Goal: Task Accomplishment & Management: Manage account settings

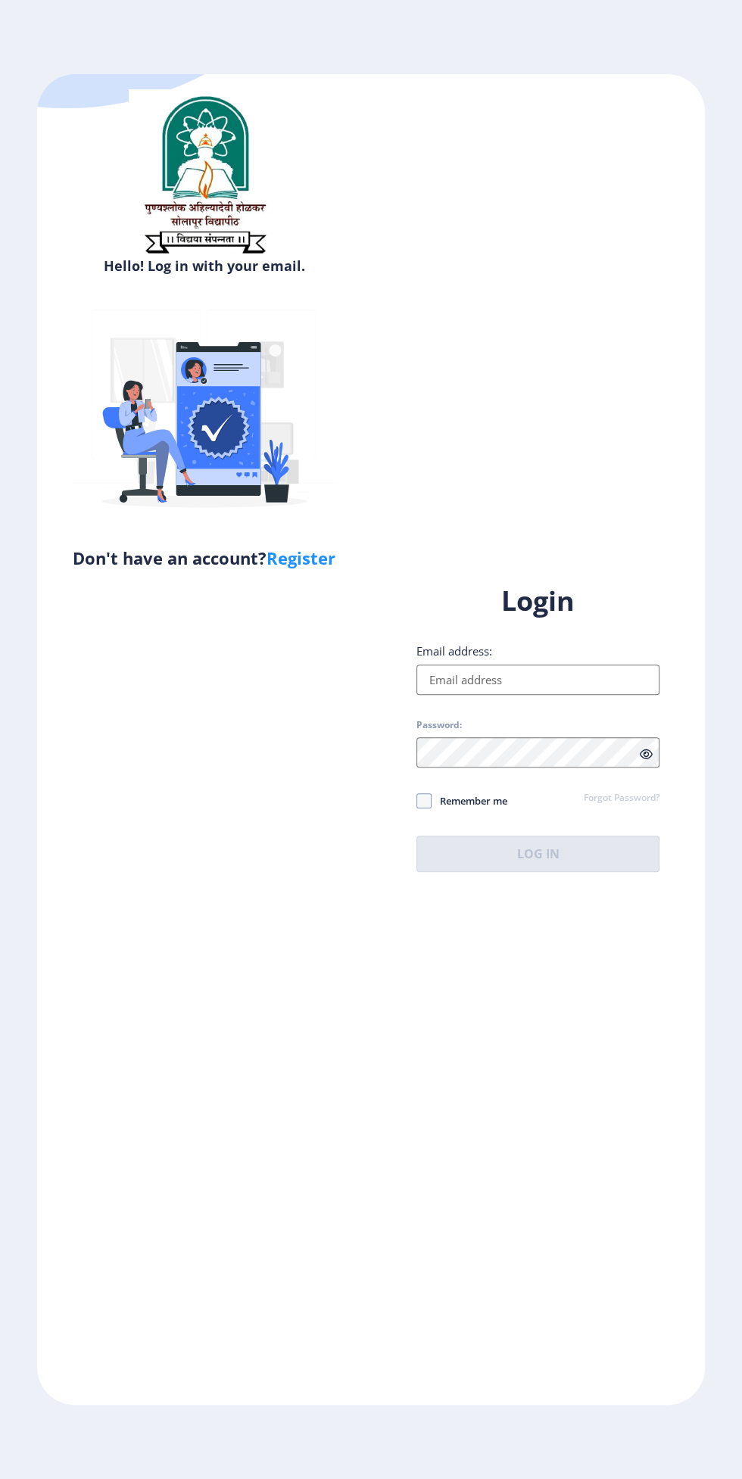
click at [533, 695] on input "Email address:" at bounding box center [537, 679] width 243 height 30
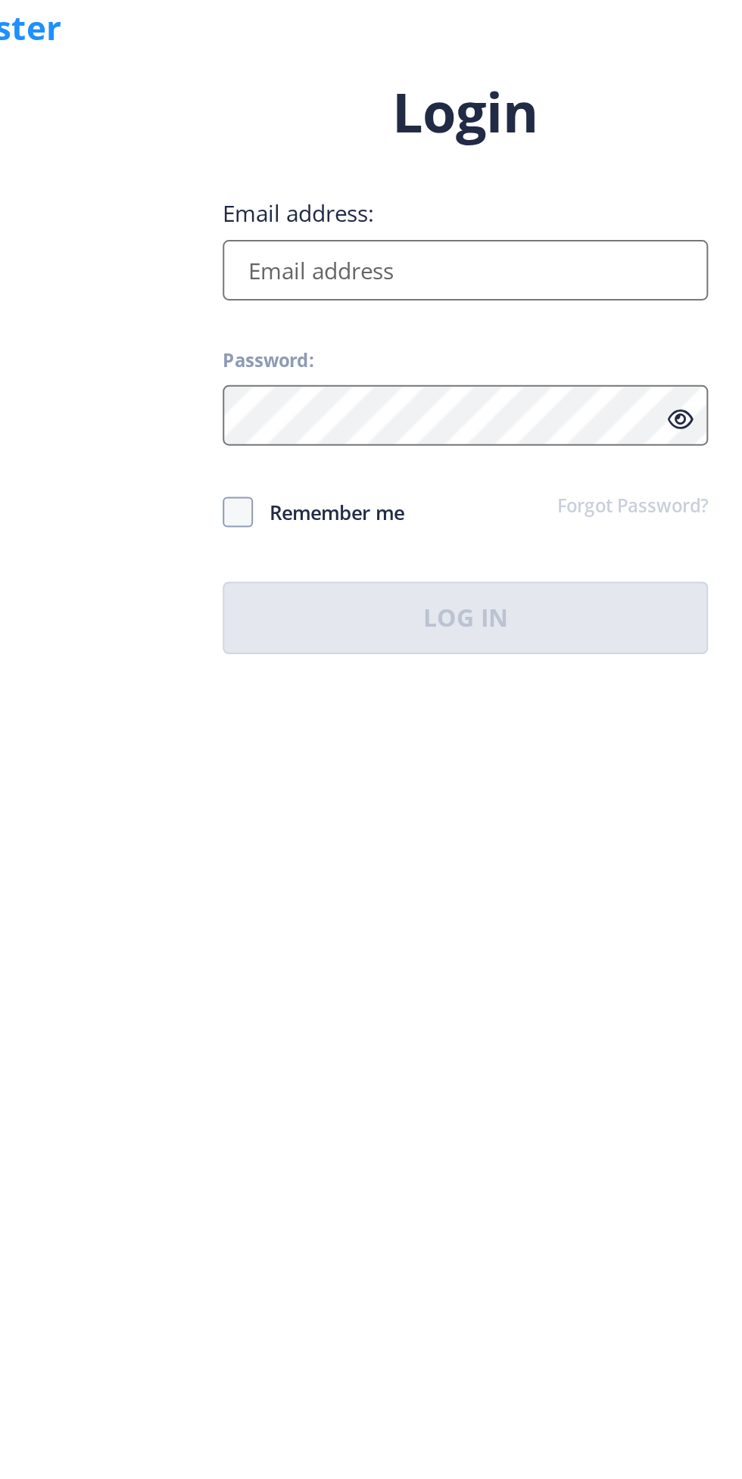
type input "[EMAIL_ADDRESS][DOMAIN_NAME]"
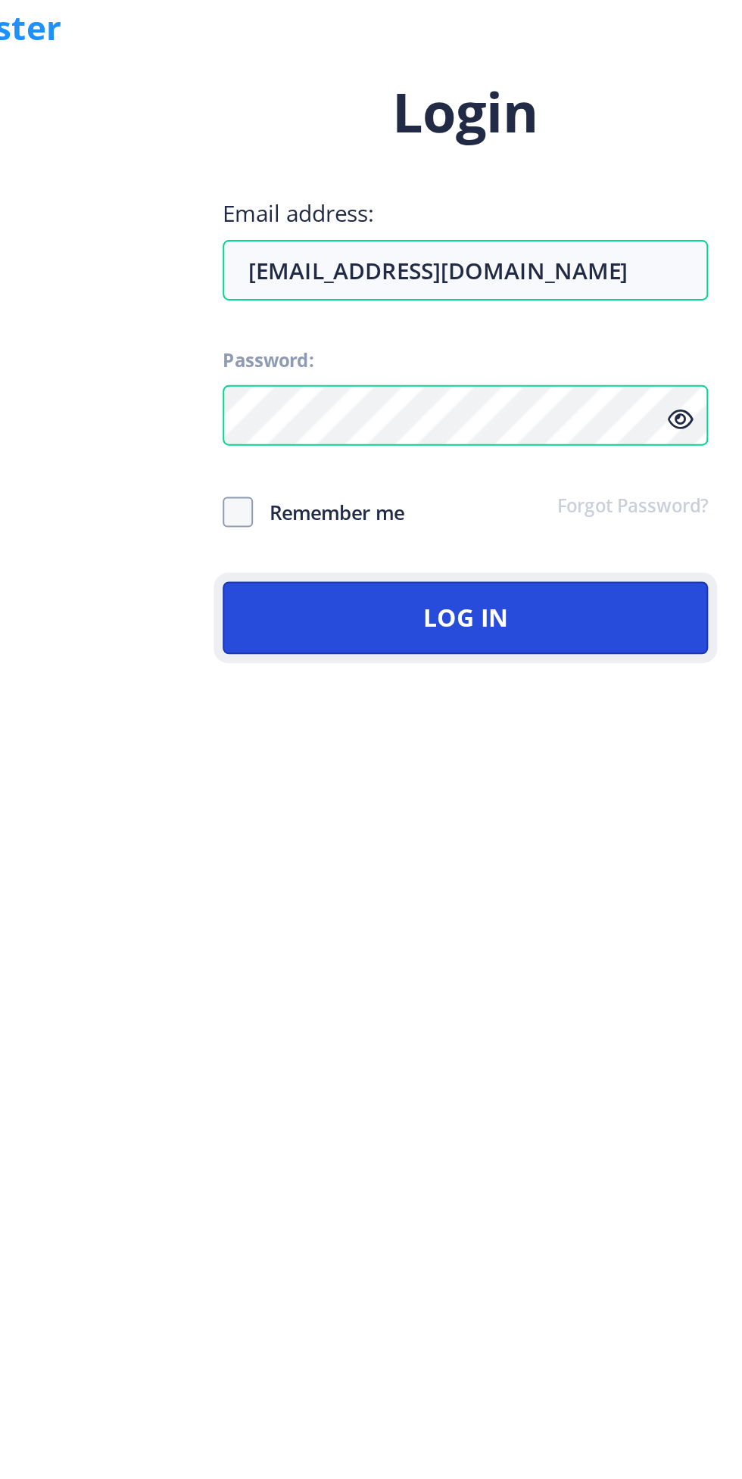
click at [583, 872] on button "Log In" at bounding box center [537, 853] width 243 height 36
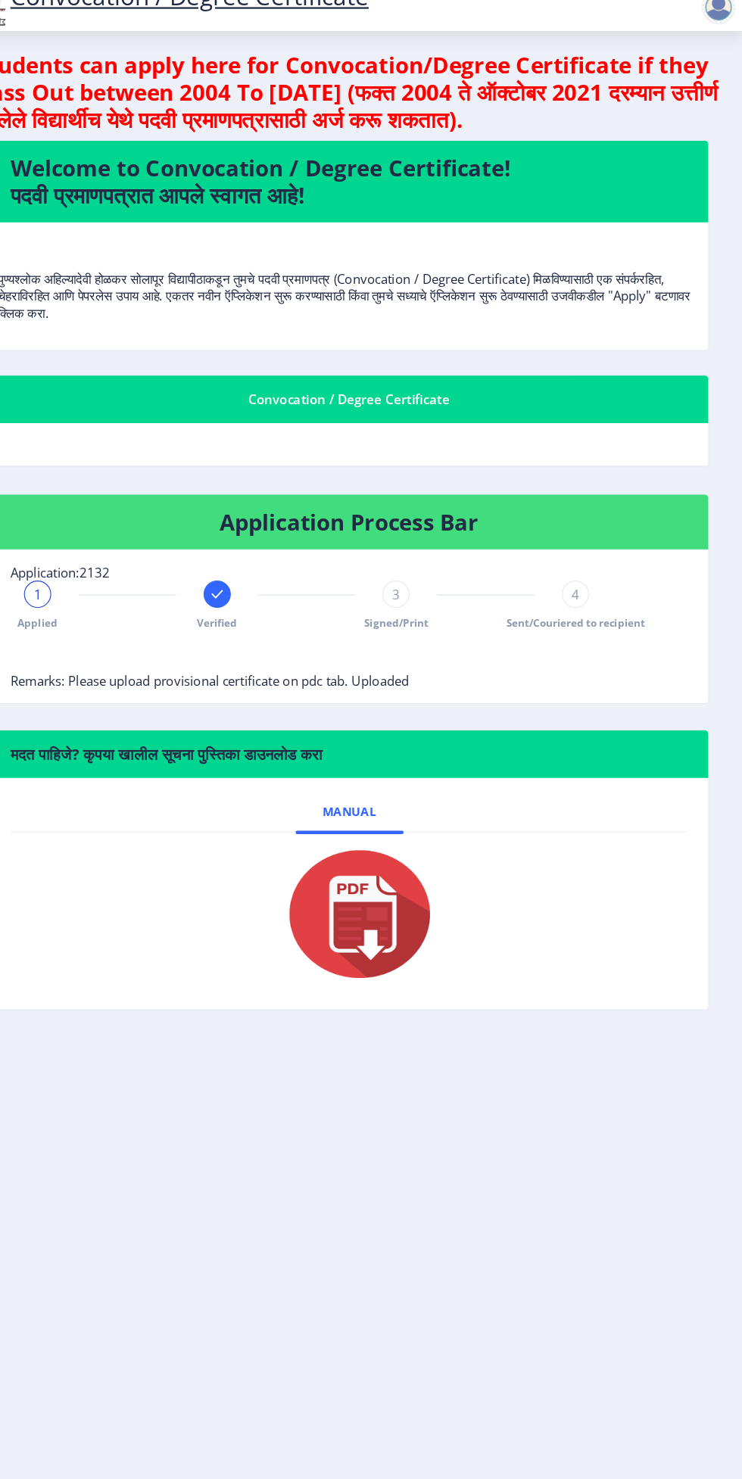
scroll to position [5, 0]
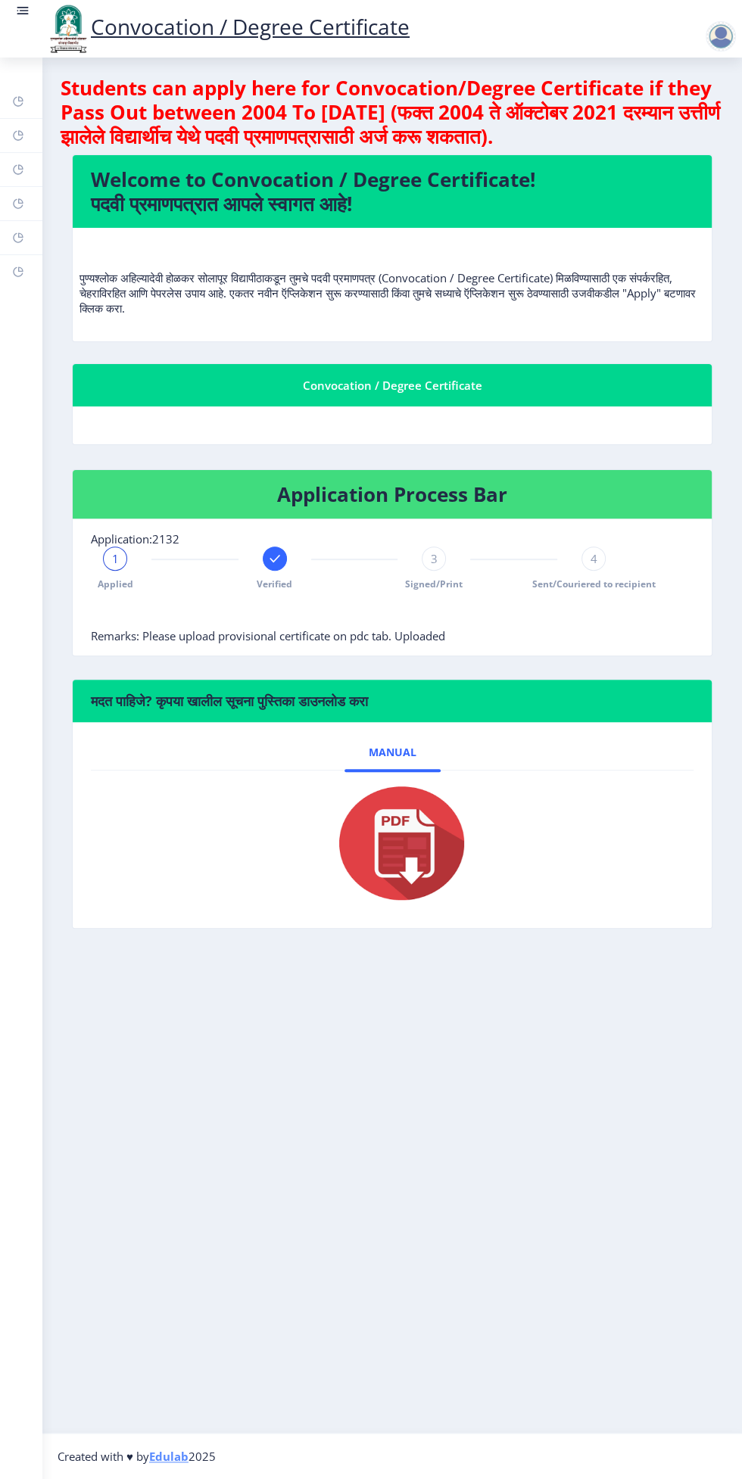
click at [45, 30] on img at bounding box center [67, 28] width 45 height 51
click at [45, 15] on img at bounding box center [67, 28] width 45 height 51
click at [24, 30] on link at bounding box center [22, 28] width 15 height 51
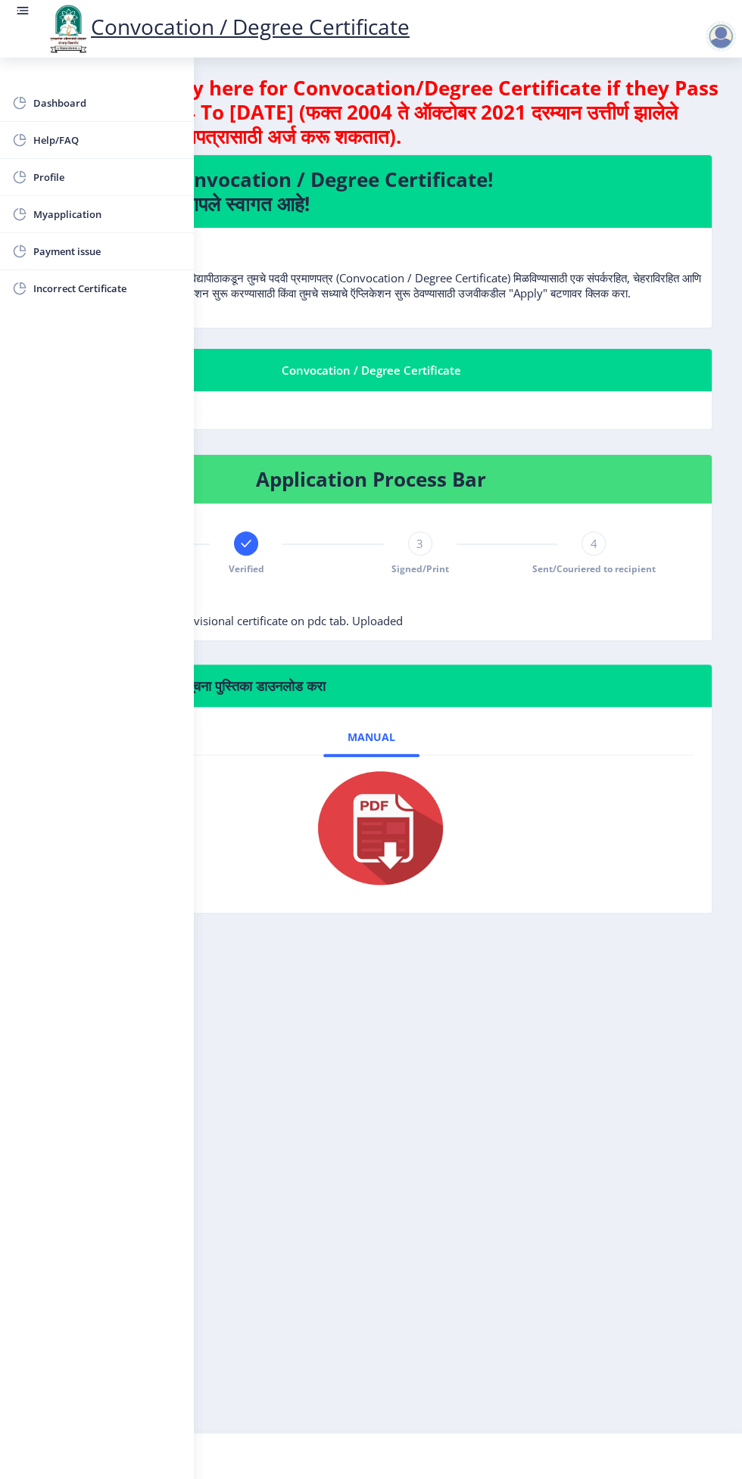
click at [151, 210] on span "Myapplication" at bounding box center [107, 214] width 148 height 18
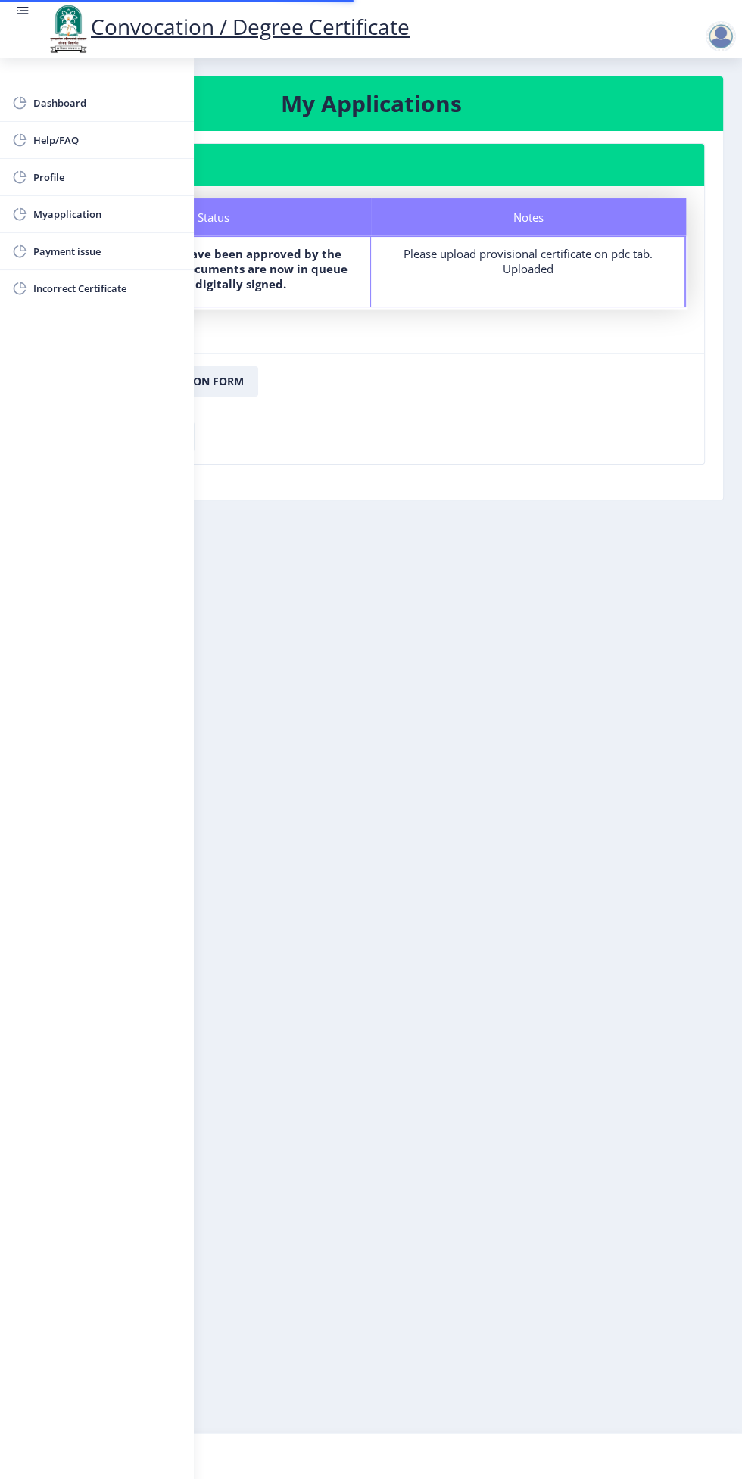
click at [399, 586] on nb-layout-column "My Applications Application 2132 Status Notes Status Your documents have been a…" at bounding box center [371, 745] width 742 height 1375
click at [23, 11] on rect at bounding box center [24, 11] width 9 height 2
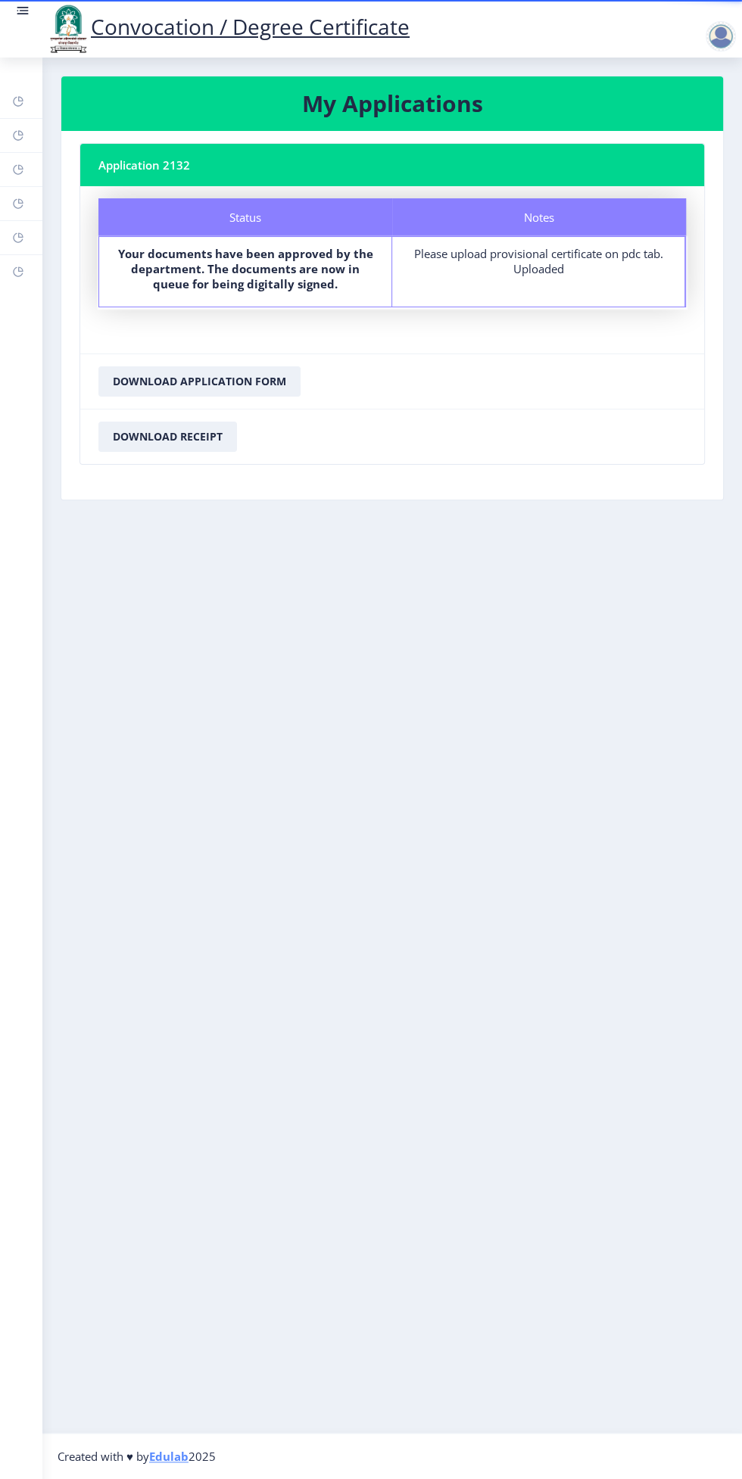
click at [22, 11] on rect at bounding box center [24, 11] width 9 height 2
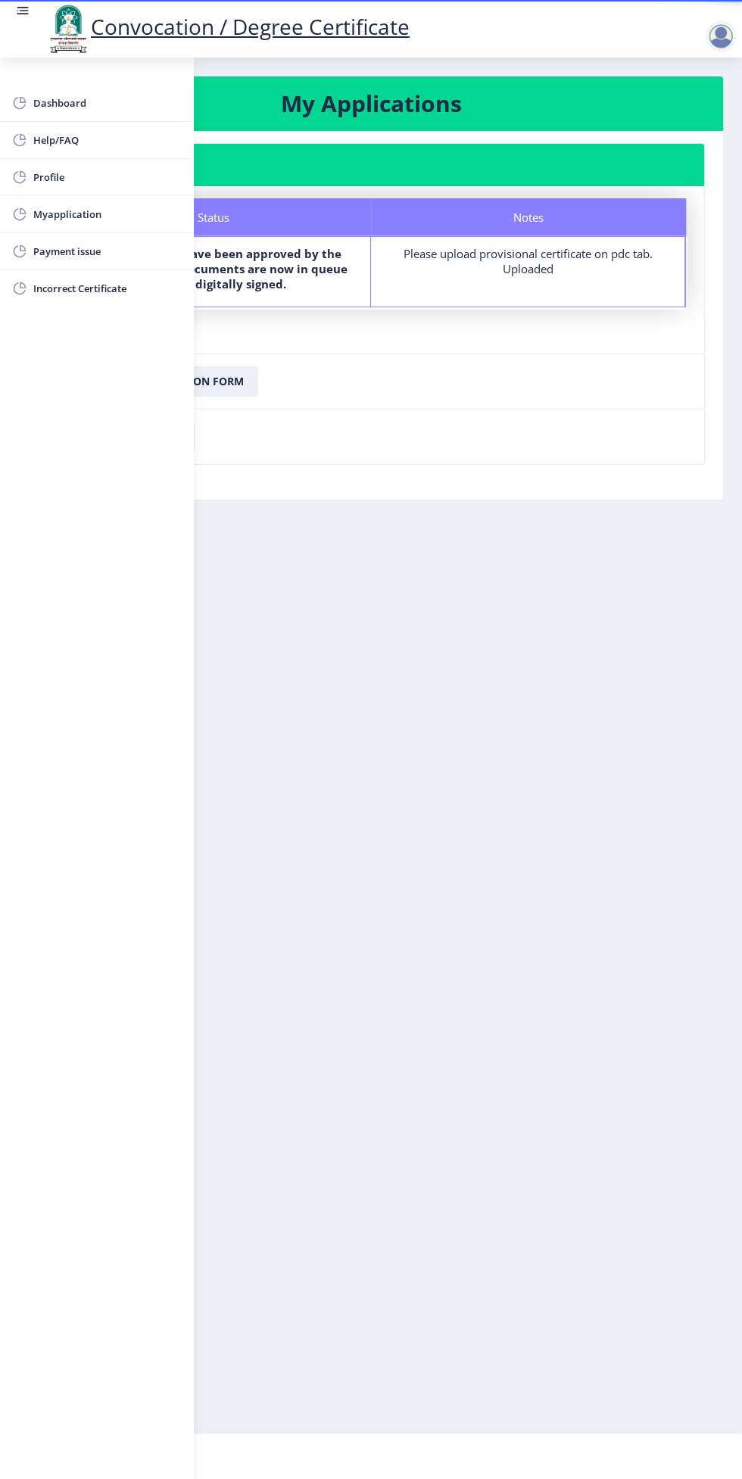
click at [719, 30] on div at bounding box center [720, 36] width 30 height 30
click at [697, 126] on span "Log out" at bounding box center [681, 118] width 97 height 18
